Goal: Navigation & Orientation: Find specific page/section

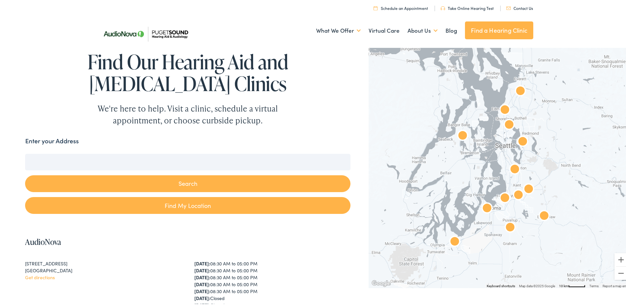
click at [67, 163] on input "Enter your Address" at bounding box center [187, 160] width 325 height 16
paste input "320 W Republican St"
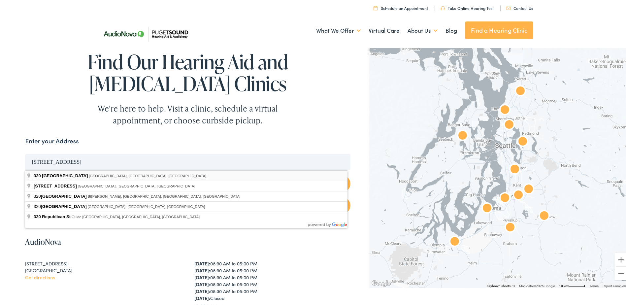
type input "320 West Republican Street, Seattle, WA, USA"
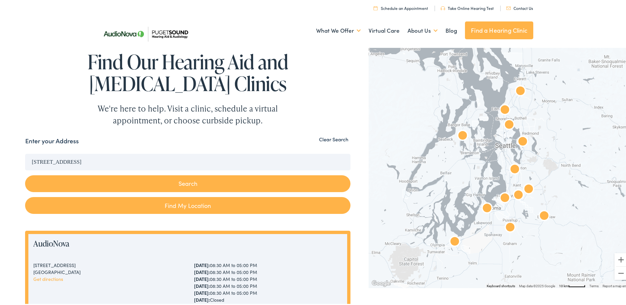
click at [179, 181] on button "Search" at bounding box center [187, 182] width 325 height 17
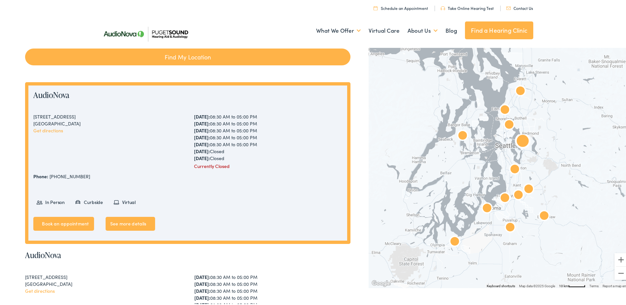
scroll to position [165, 0]
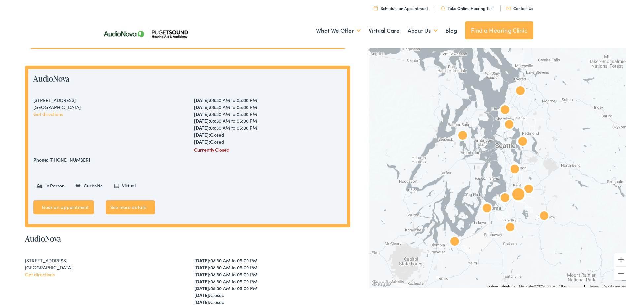
click at [136, 204] on link "See more details" at bounding box center [130, 206] width 49 height 14
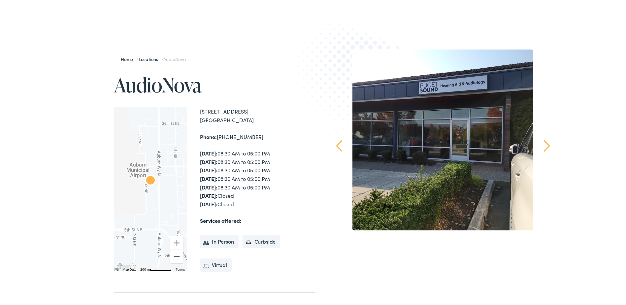
scroll to position [99, 0]
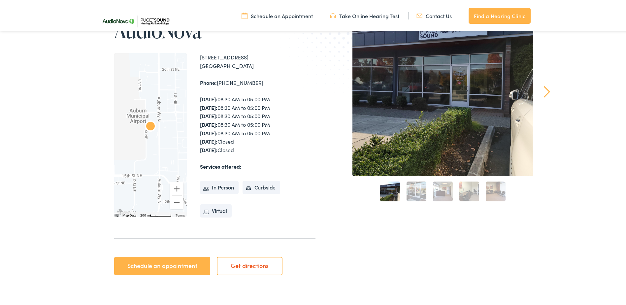
click at [249, 265] on link "Get directions" at bounding box center [250, 264] width 66 height 18
click at [496, 15] on link "Find a Hearing Clinic" at bounding box center [499, 15] width 62 height 16
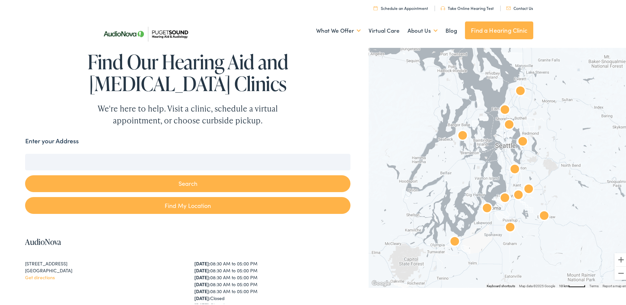
click at [91, 167] on input "Enter your Address" at bounding box center [187, 160] width 325 height 16
paste input "320 W Republican St"
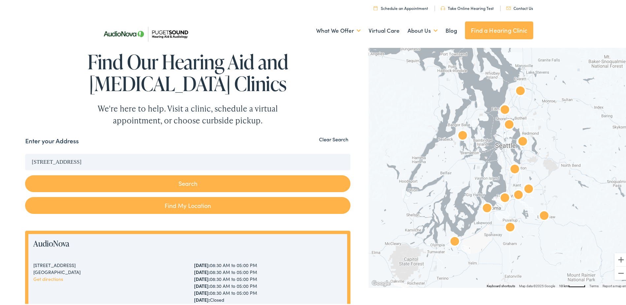
click at [198, 182] on button "Search" at bounding box center [187, 182] width 325 height 17
click at [190, 205] on link "Find My Location" at bounding box center [187, 204] width 325 height 17
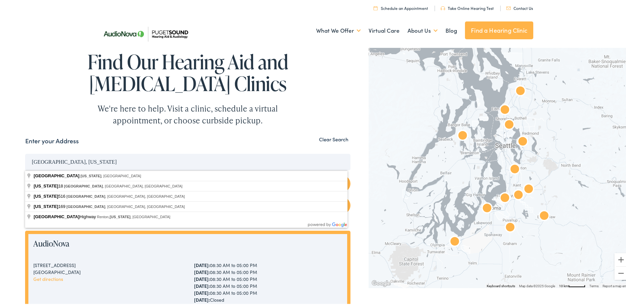
drag, startPoint x: 117, startPoint y: 161, endPoint x: 2, endPoint y: 160, distance: 115.1
paste input "320 W Republican St"
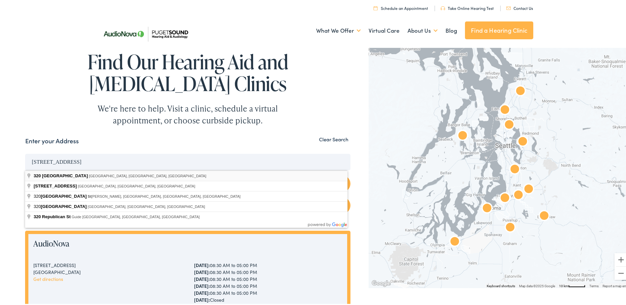
type input "320 West Republican Street, Seattle, WA, USA"
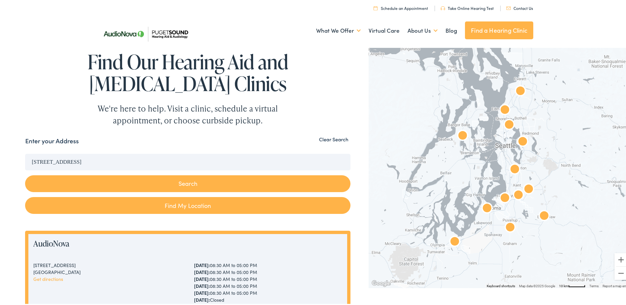
click at [173, 182] on button "Search" at bounding box center [187, 182] width 325 height 17
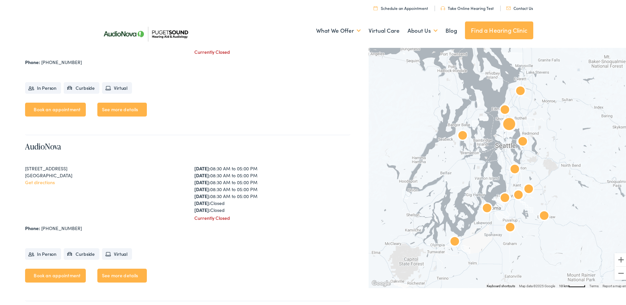
scroll to position [1583, 0]
click at [46, 274] on link "Book an appointment" at bounding box center [55, 275] width 61 height 14
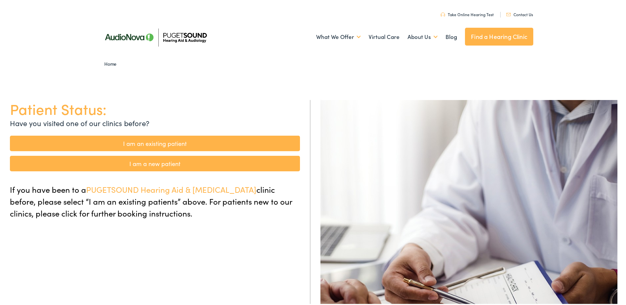
click at [499, 34] on link "Find a Hearing Clinic" at bounding box center [499, 35] width 68 height 18
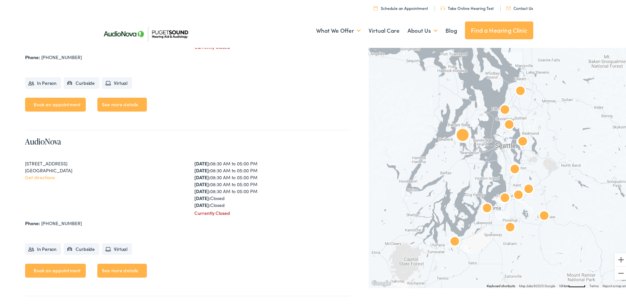
scroll to position [1583, 0]
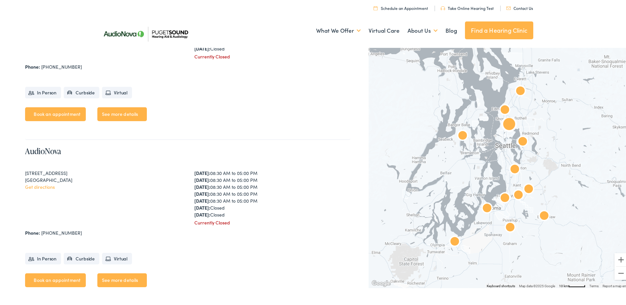
click at [112, 278] on link "See more details" at bounding box center [121, 279] width 49 height 14
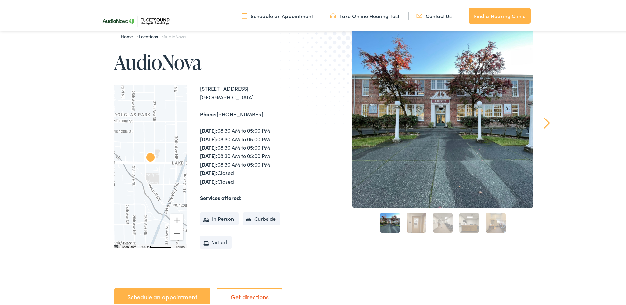
scroll to position [198, 0]
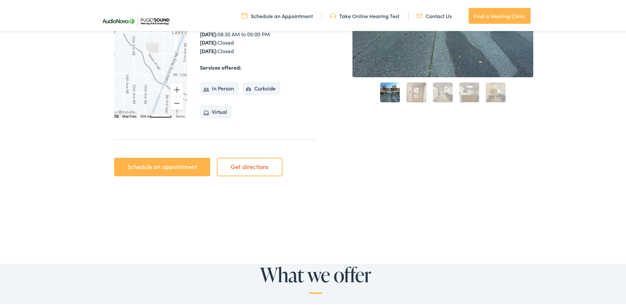
click at [255, 166] on link "Get directions" at bounding box center [250, 165] width 66 height 18
